Goal: Information Seeking & Learning: Learn about a topic

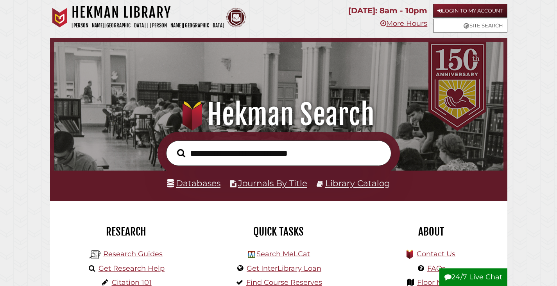
scroll to position [149, 446]
click at [201, 184] on link "Databases" at bounding box center [194, 183] width 54 height 10
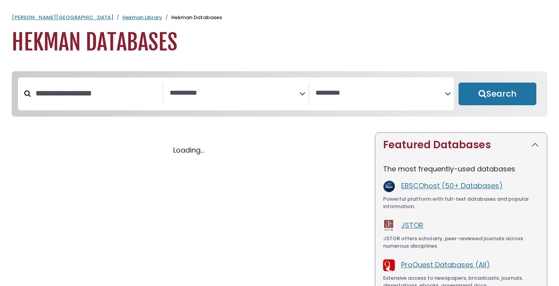
select select "Database Subject Filter"
select select "Database Vendors Filter"
select select "Database Subject Filter"
select select "Database Vendors Filter"
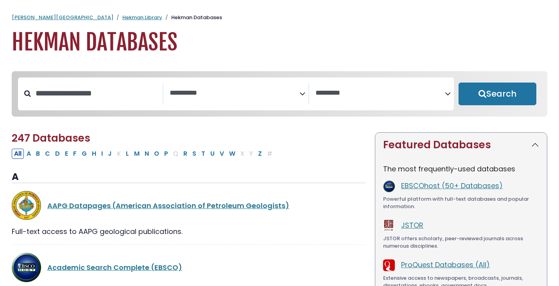
click at [198, 94] on textarea "Search" at bounding box center [234, 93] width 129 height 8
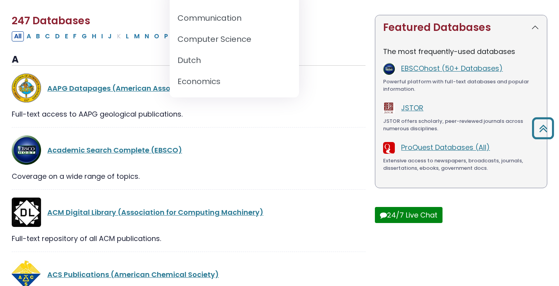
scroll to position [195, 0]
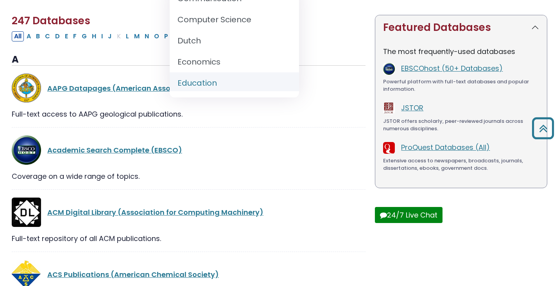
select select "*****"
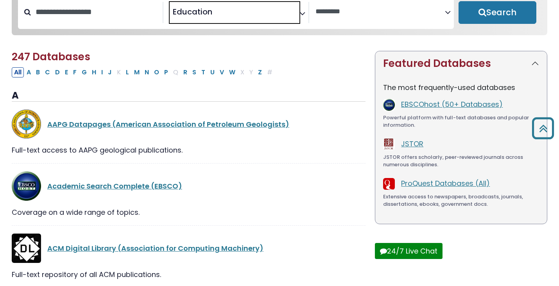
scroll to position [0, 0]
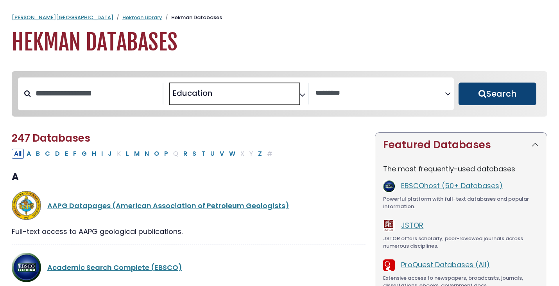
click at [489, 93] on button "Search" at bounding box center [497, 93] width 78 height 23
select select "Database Vendors Filter"
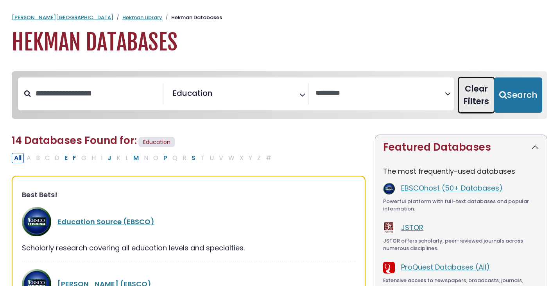
click at [479, 102] on button "Clear Filters" at bounding box center [476, 94] width 36 height 35
select select "Database Subject Filter"
select select "Database Vendors Filter"
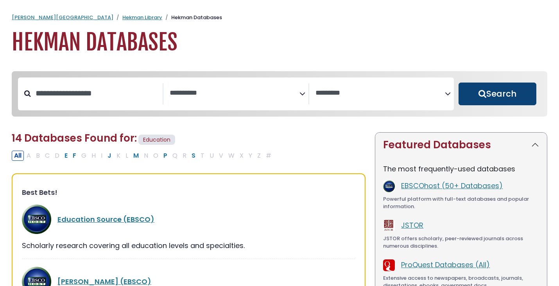
select select "Database Subject Filter"
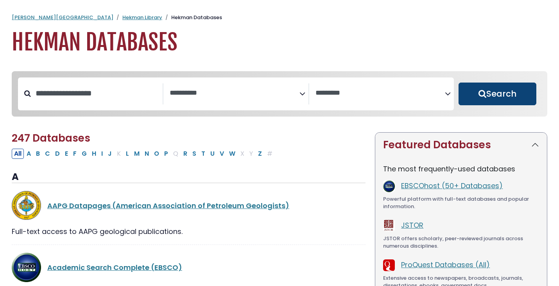
click at [440, 95] on textarea "Search" at bounding box center [379, 93] width 129 height 8
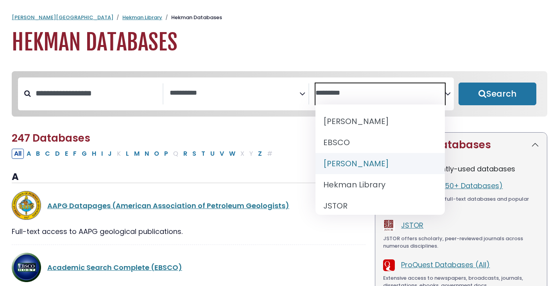
select select "******"
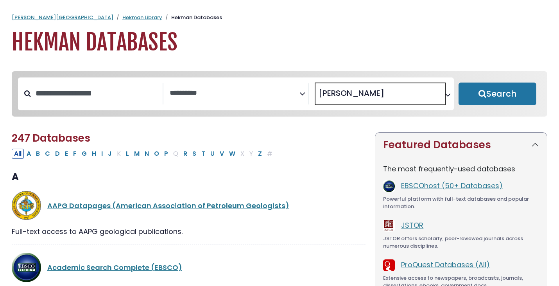
scroll to position [20, 0]
click at [490, 95] on button "Search" at bounding box center [497, 93] width 78 height 23
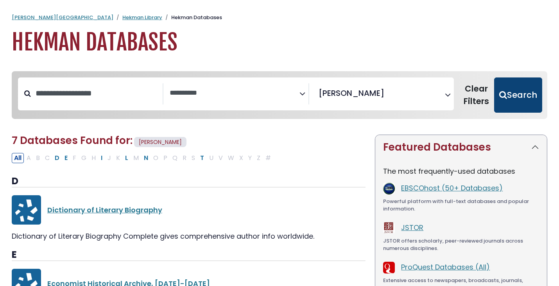
click at [514, 92] on button "Search" at bounding box center [518, 94] width 48 height 35
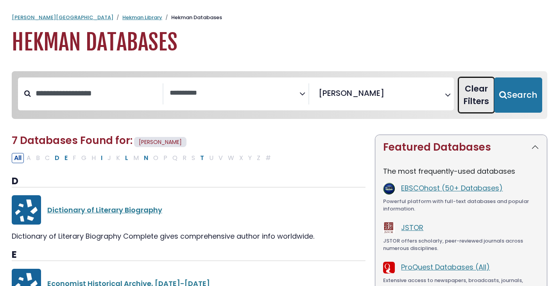
click at [470, 97] on button "Clear Filters" at bounding box center [476, 94] width 36 height 35
select select "Database Subject Filter"
select select "Database Vendors Filter"
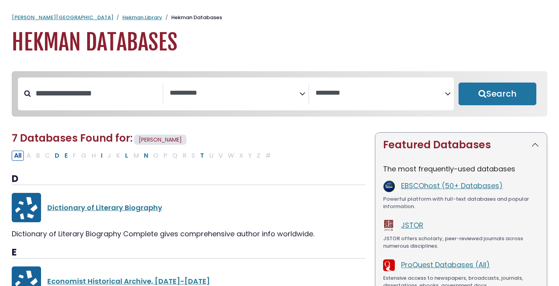
select select "Database Subject Filter"
select select "Database Vendors Filter"
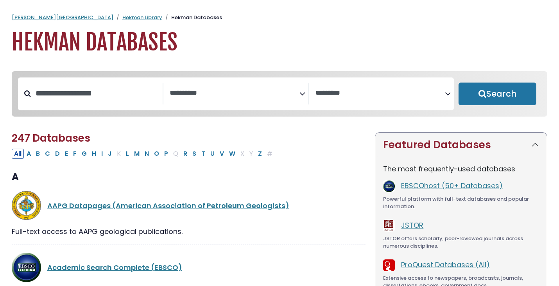
click at [188, 90] on textarea "Search" at bounding box center [234, 93] width 129 height 8
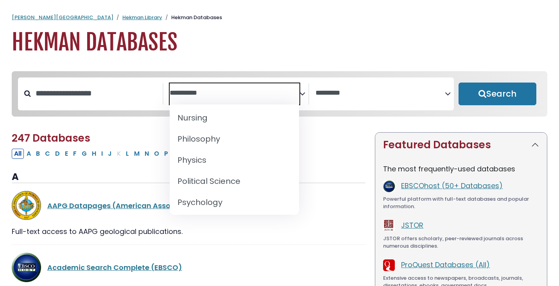
scroll to position [743, 0]
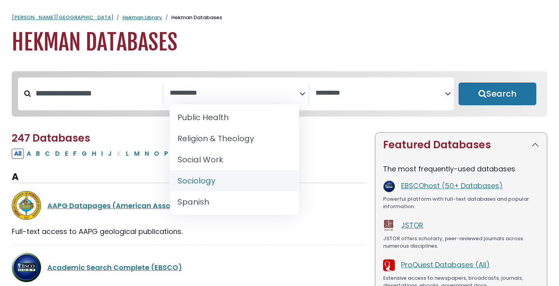
select select "*****"
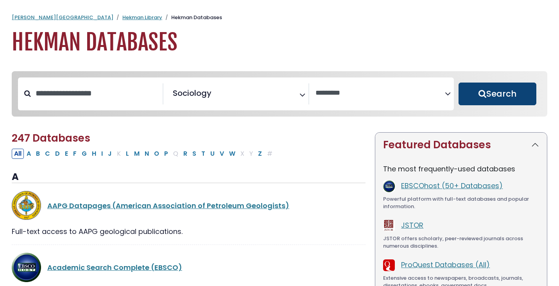
click at [474, 94] on button "Search" at bounding box center [497, 93] width 78 height 23
select select "Database Vendors Filter"
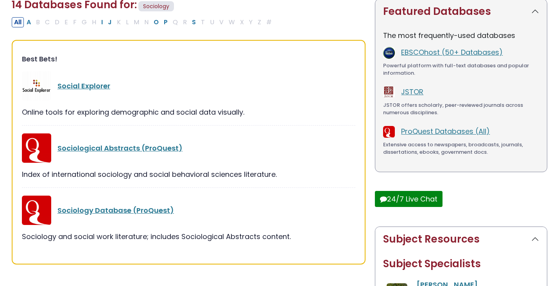
scroll to position [156, 0]
